Goal: Task Accomplishment & Management: Use online tool/utility

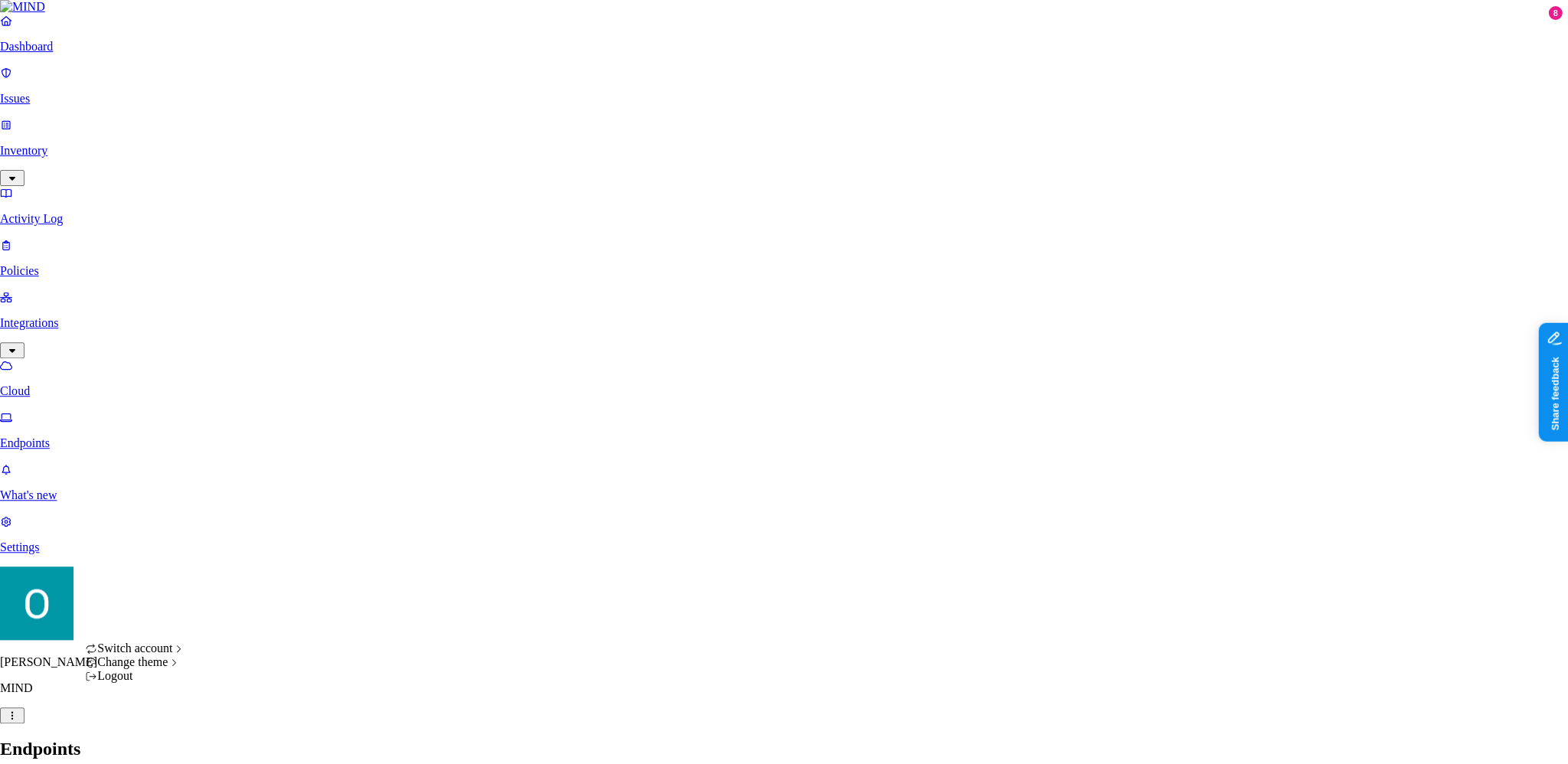
click at [257, 489] on div "ACME" at bounding box center [238, 618] width 64 height 14
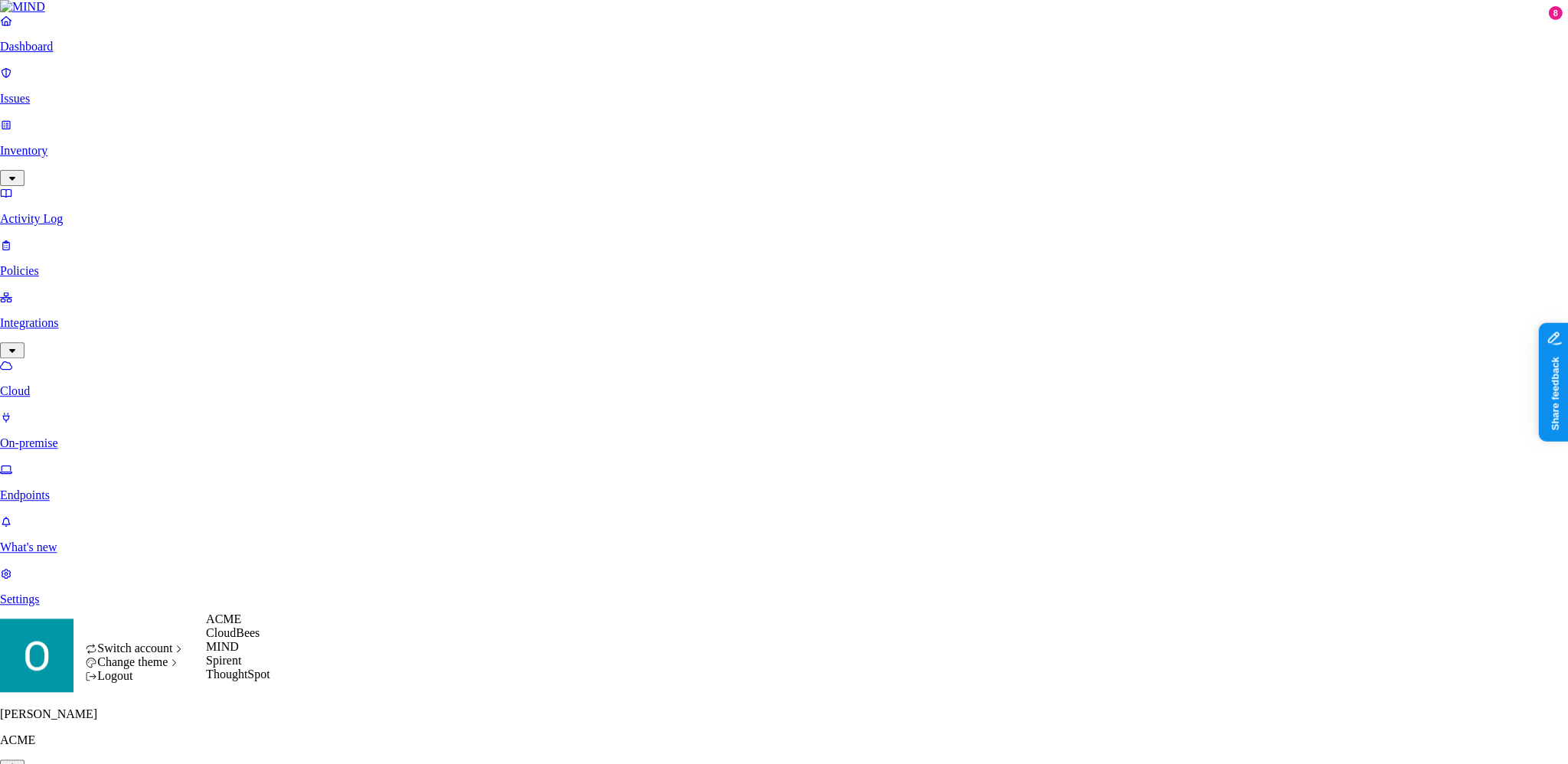
click at [222, 653] on span "MIND" at bounding box center [222, 647] width 33 height 13
